Goal: Browse casually

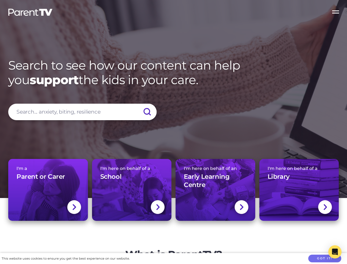
click at [325, 258] on button "Got it!" at bounding box center [324, 258] width 33 height 8
click at [335, 252] on icon "Open Intercom Messenger" at bounding box center [335, 251] width 6 height 7
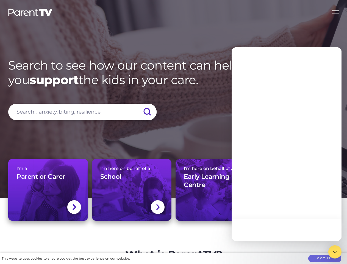
scroll to position [283, 0]
